Goal: Task Accomplishment & Management: Use online tool/utility

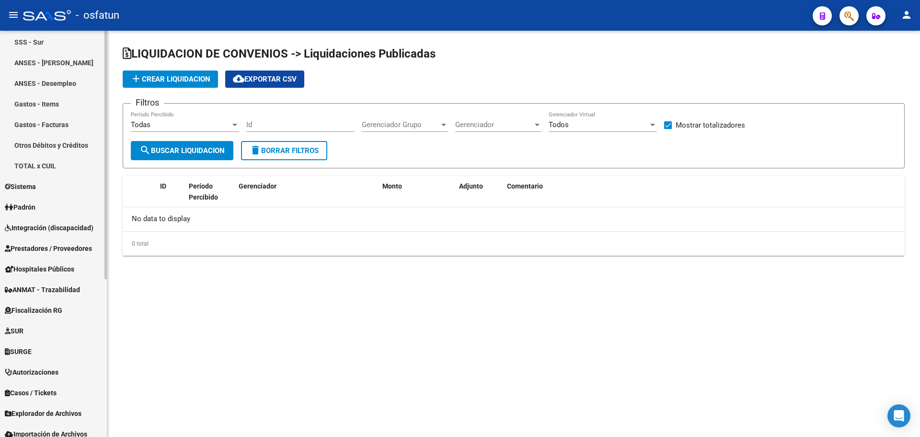
scroll to position [240, 0]
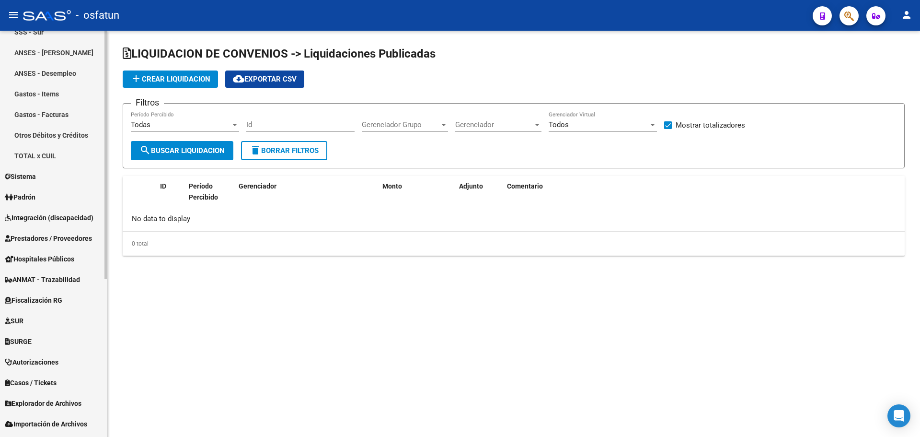
click at [50, 198] on link "Padrón" at bounding box center [53, 196] width 107 height 21
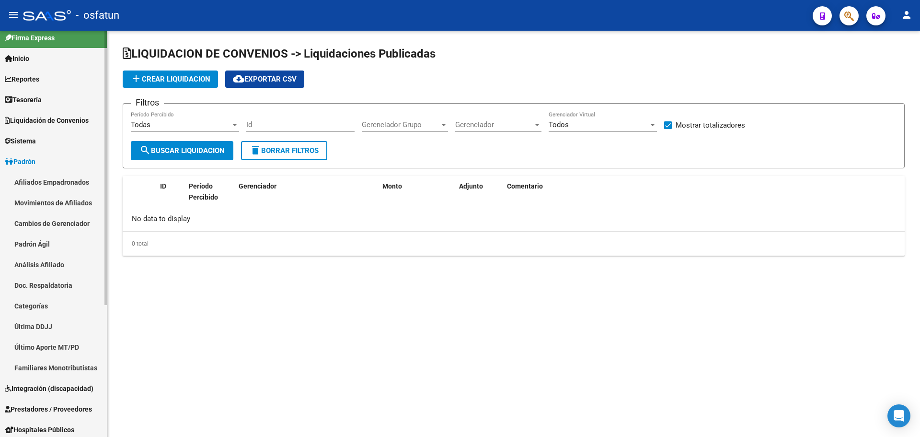
scroll to position [4, 0]
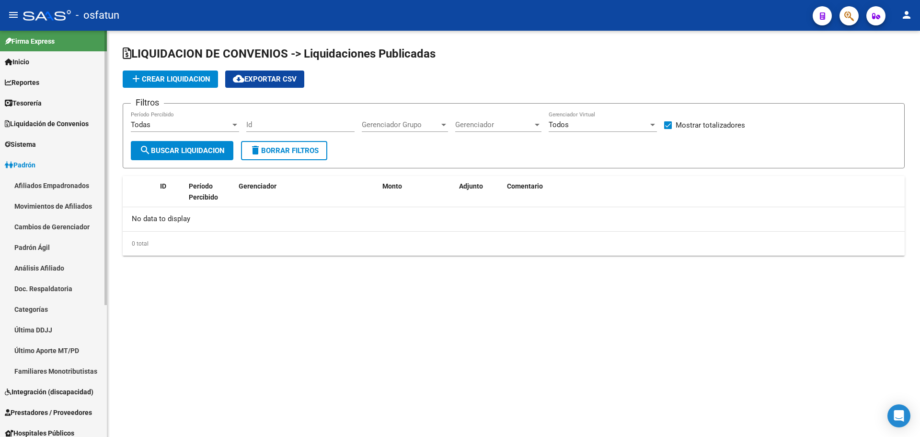
click at [67, 84] on link "Reportes" at bounding box center [53, 82] width 107 height 21
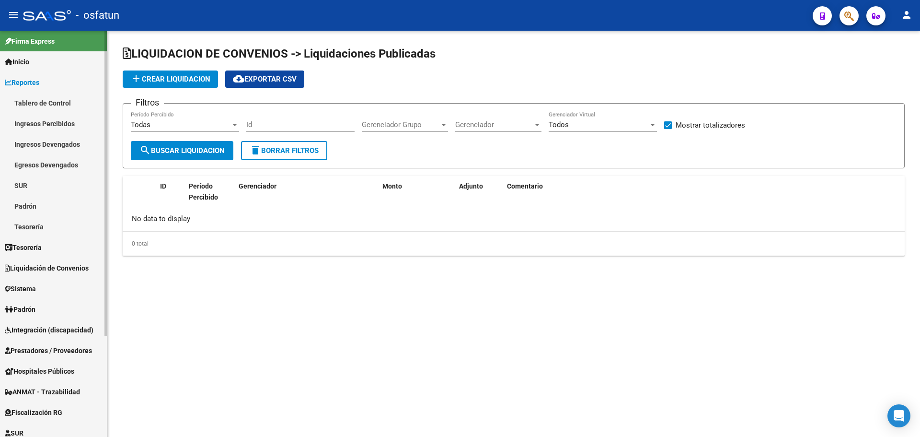
click at [75, 122] on link "Ingresos Percibidos" at bounding box center [53, 123] width 107 height 21
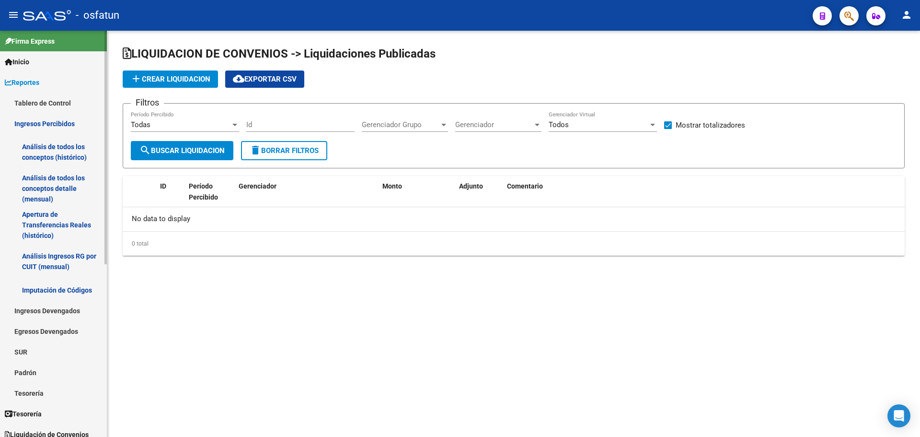
click at [75, 122] on link "Ingresos Percibidos" at bounding box center [53, 123] width 107 height 21
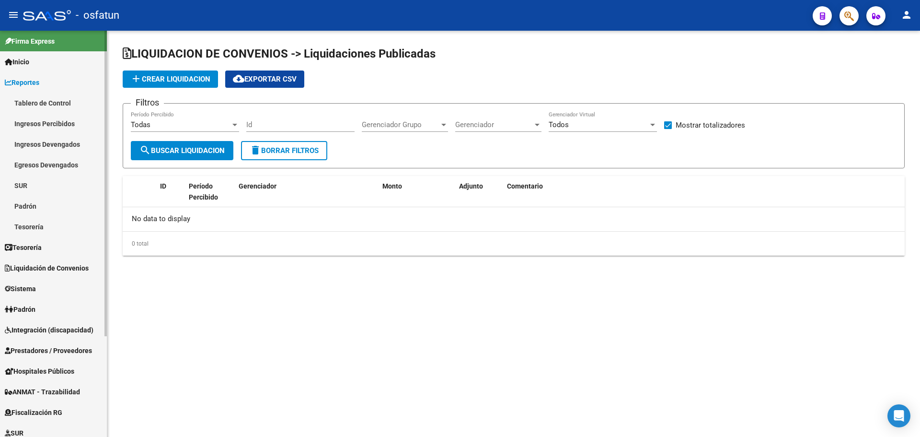
click at [67, 116] on link "Ingresos Percibidos" at bounding box center [53, 123] width 107 height 21
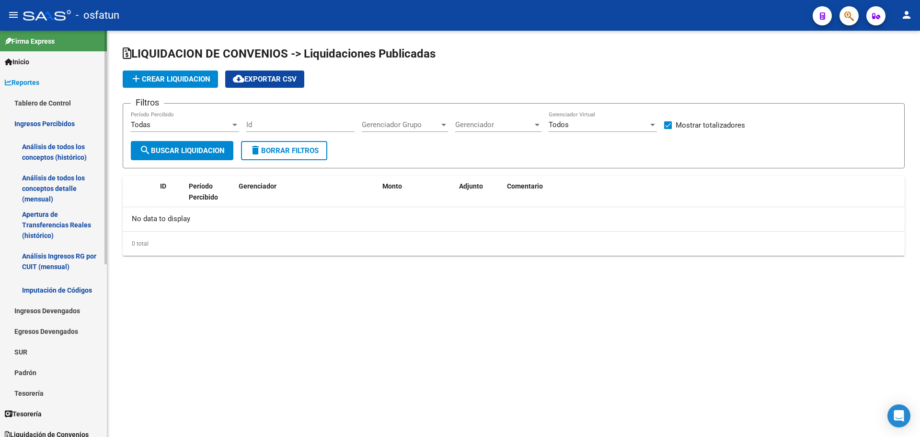
click at [61, 317] on link "Ingresos Devengados" at bounding box center [53, 310] width 107 height 21
click at [61, 326] on link "Análisis Histórico" at bounding box center [53, 331] width 107 height 21
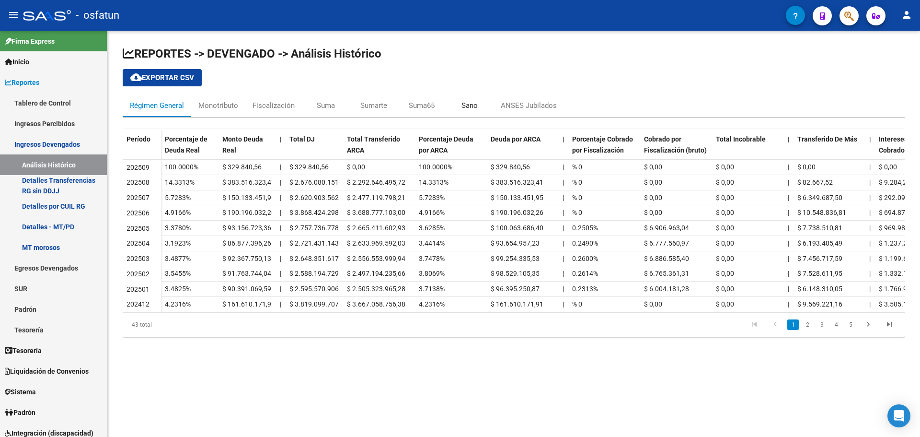
click at [470, 105] on div "Sano" at bounding box center [470, 105] width 16 height 11
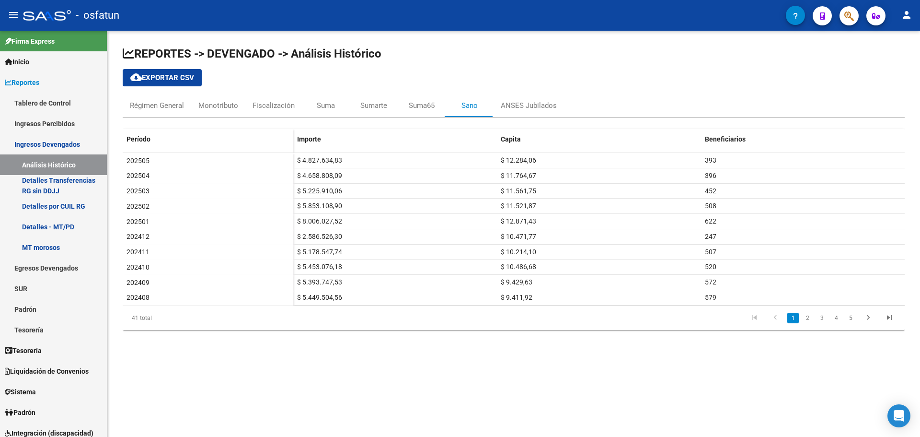
click at [202, 374] on mat-sidenav-content "REPORTES -> DEVENGADO -> Análisis Histórico cloud_download Exportar CSV Régimen…" at bounding box center [513, 234] width 813 height 406
